Goal: Transaction & Acquisition: Purchase product/service

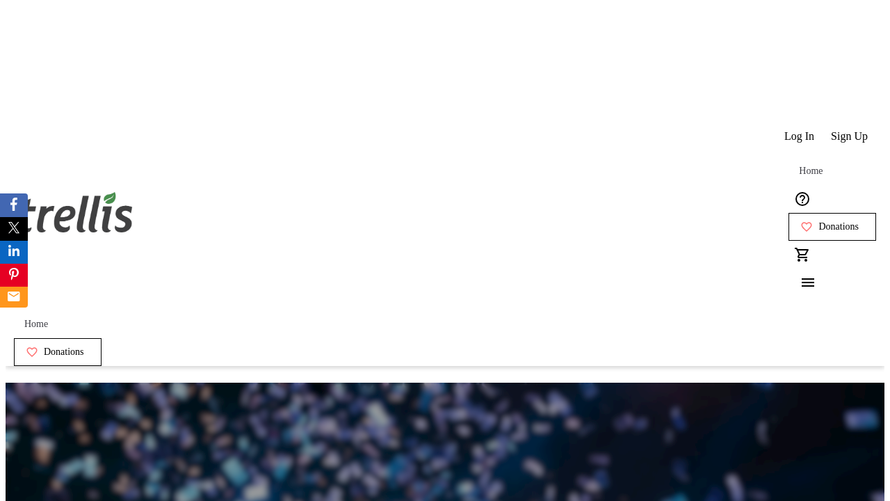
click at [851, 130] on span "Sign Up" at bounding box center [849, 136] width 37 height 13
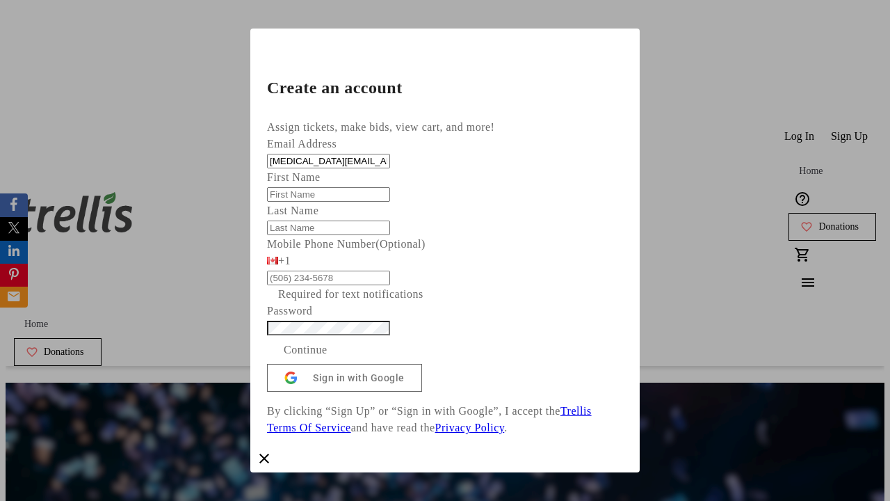
type input "[MEDICAL_DATA][EMAIL_ADDRESS][DOMAIN_NAME]"
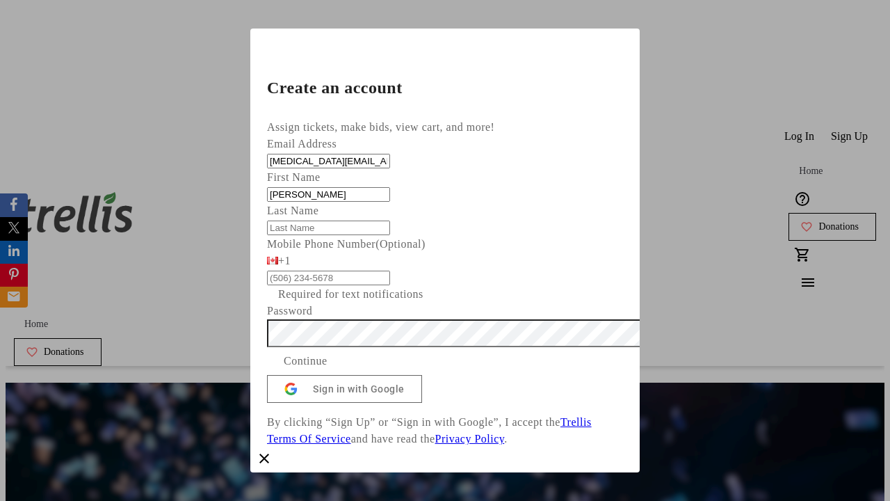
type input "[PERSON_NAME]"
click at [328, 369] on span "Continue" at bounding box center [306, 361] width 44 height 17
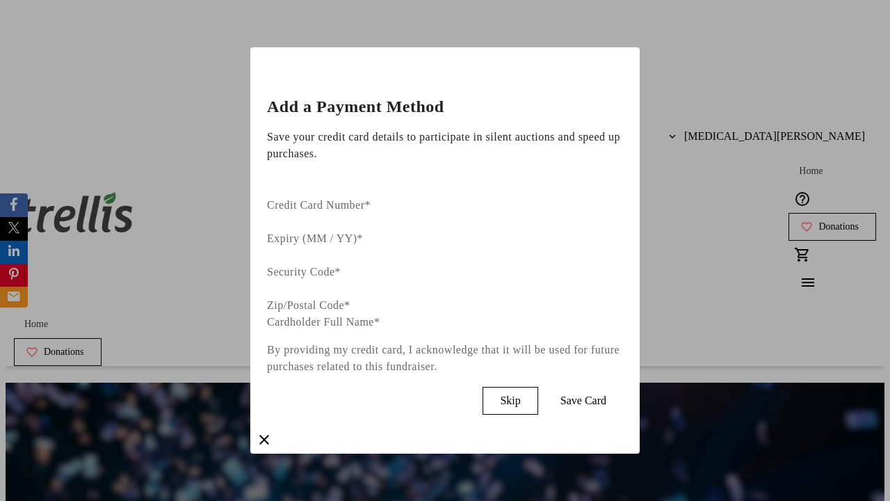
click at [520, 394] on span "Skip" at bounding box center [510, 400] width 20 height 13
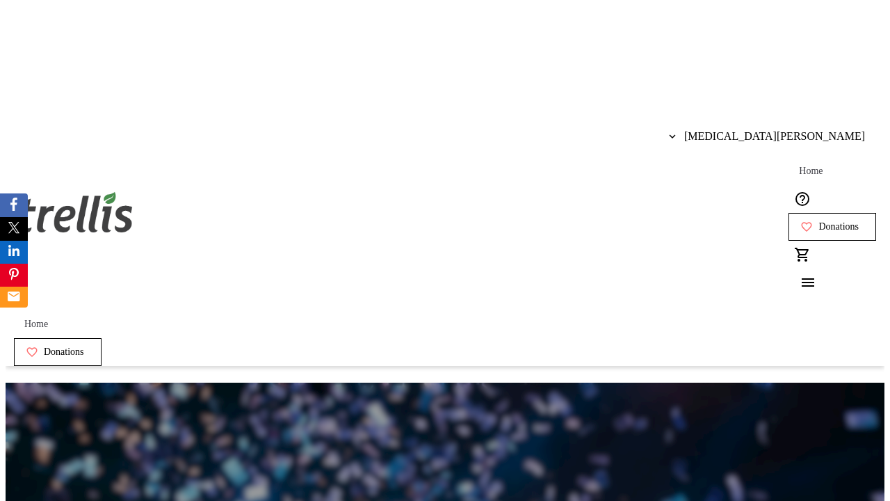
click at [819, 221] on span "Donations" at bounding box center [839, 226] width 40 height 11
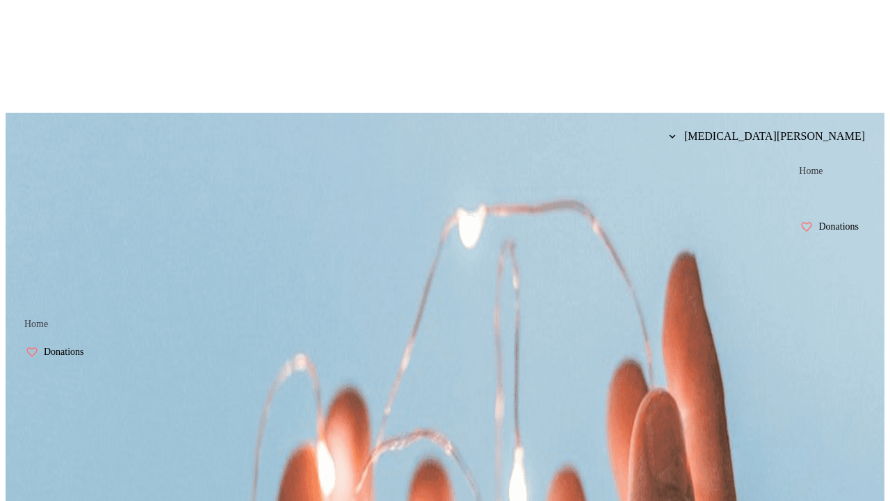
select select "CA"
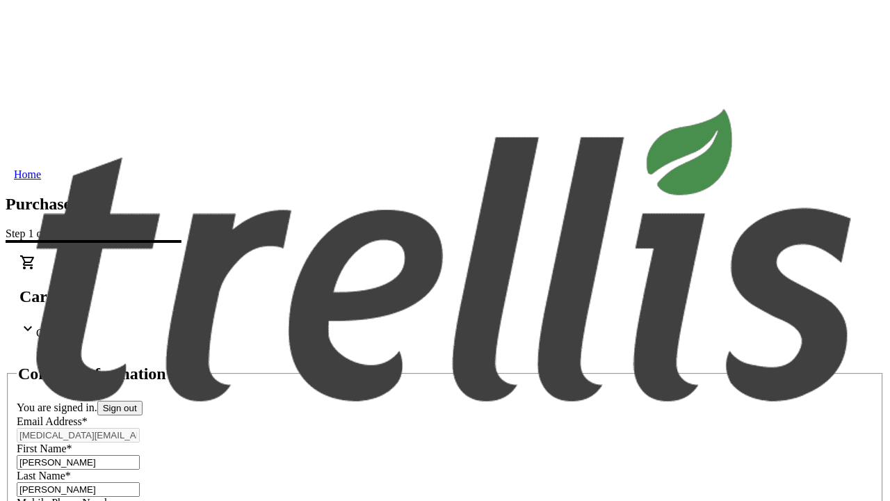
type input "[STREET_ADDRESS][PERSON_NAME]"
type input "Kelowna"
select select "BC"
type input "Kelowna"
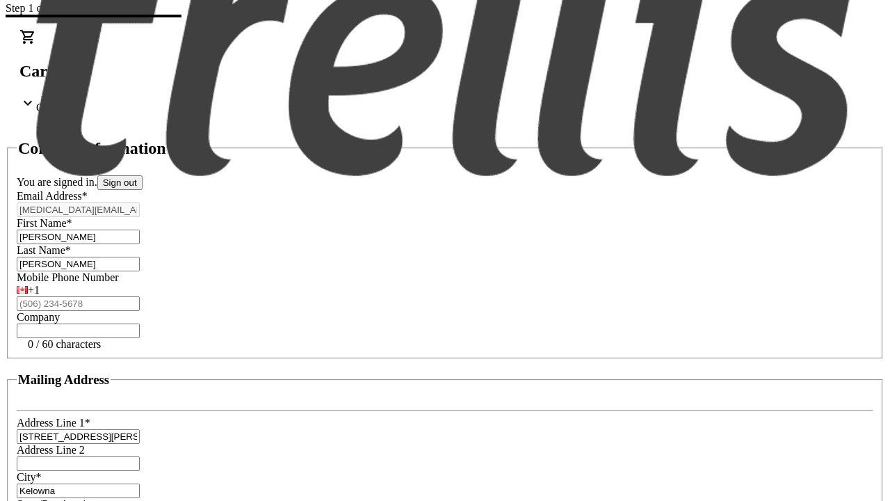
type input "V1Y 0C2"
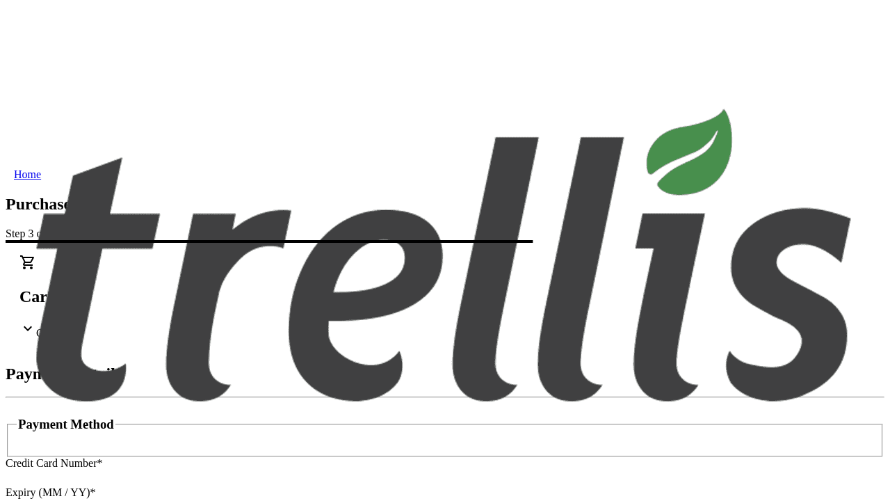
type input "V1Y 0C2"
